Goal: Information Seeking & Learning: Learn about a topic

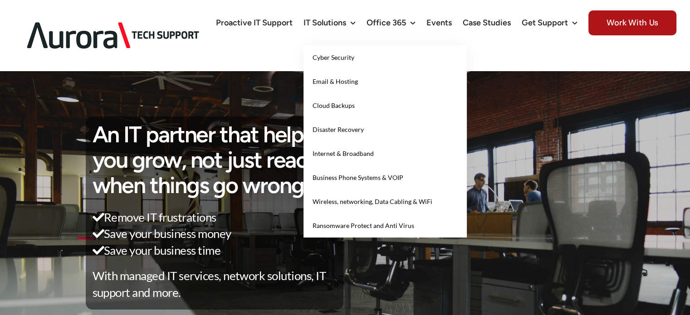
click at [336, 59] on span "Cyber Security" at bounding box center [333, 58] width 42 height 8
